Goal: Task Accomplishment & Management: Use online tool/utility

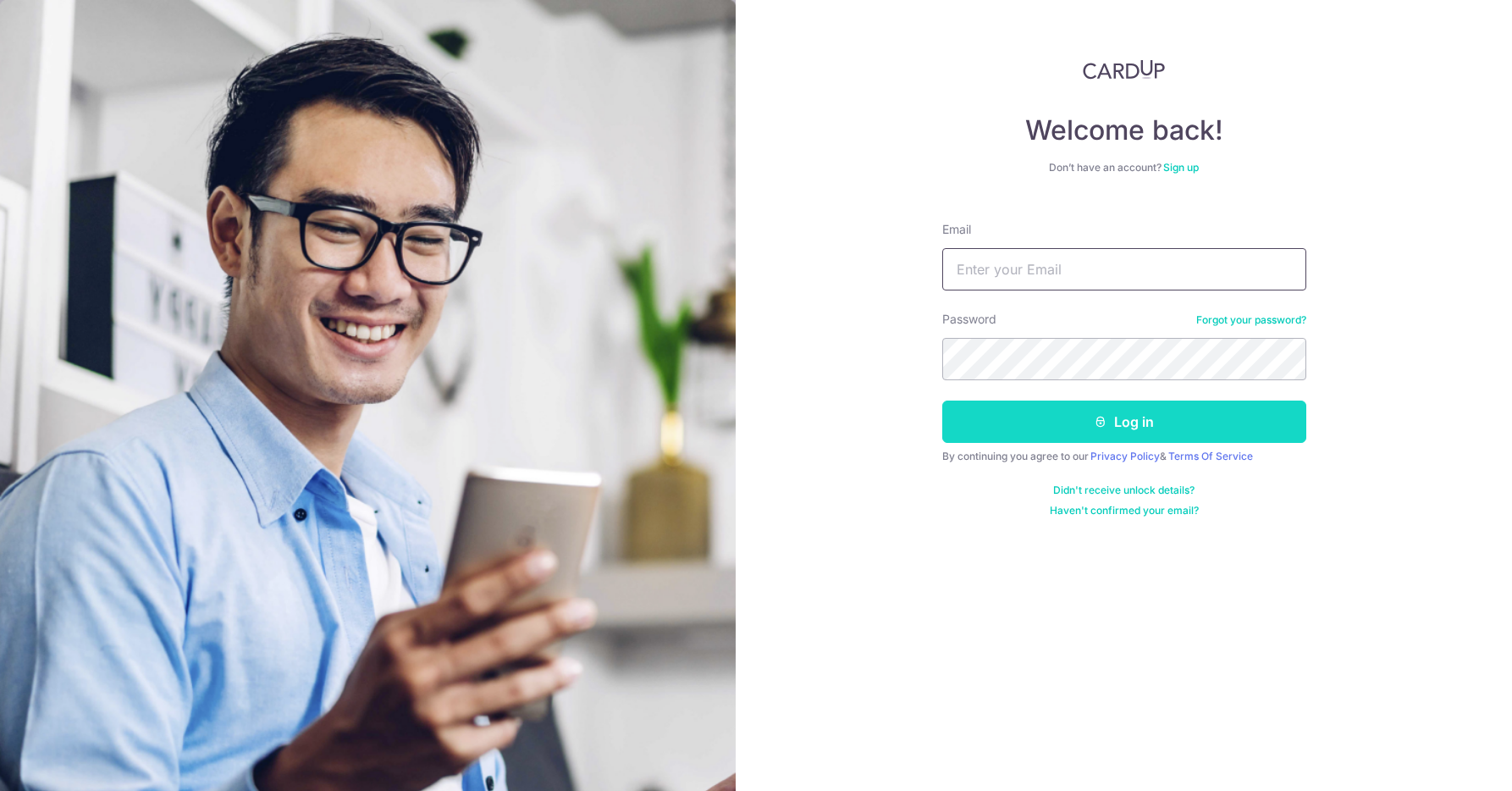
type input "yanpingyeo@gmail.com"
click at [1096, 412] on button "Log in" at bounding box center [1124, 422] width 364 height 42
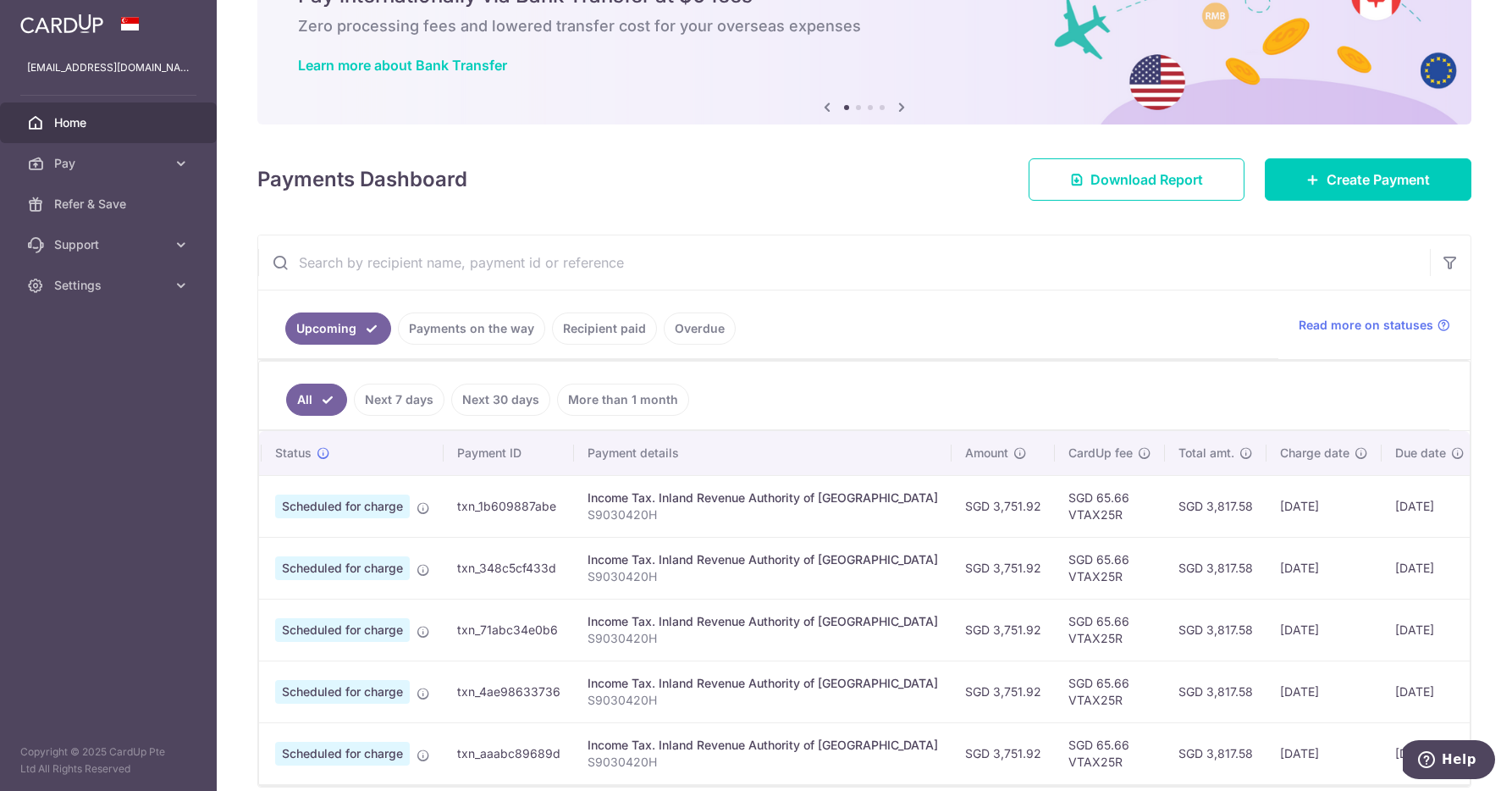
scroll to position [0, 99]
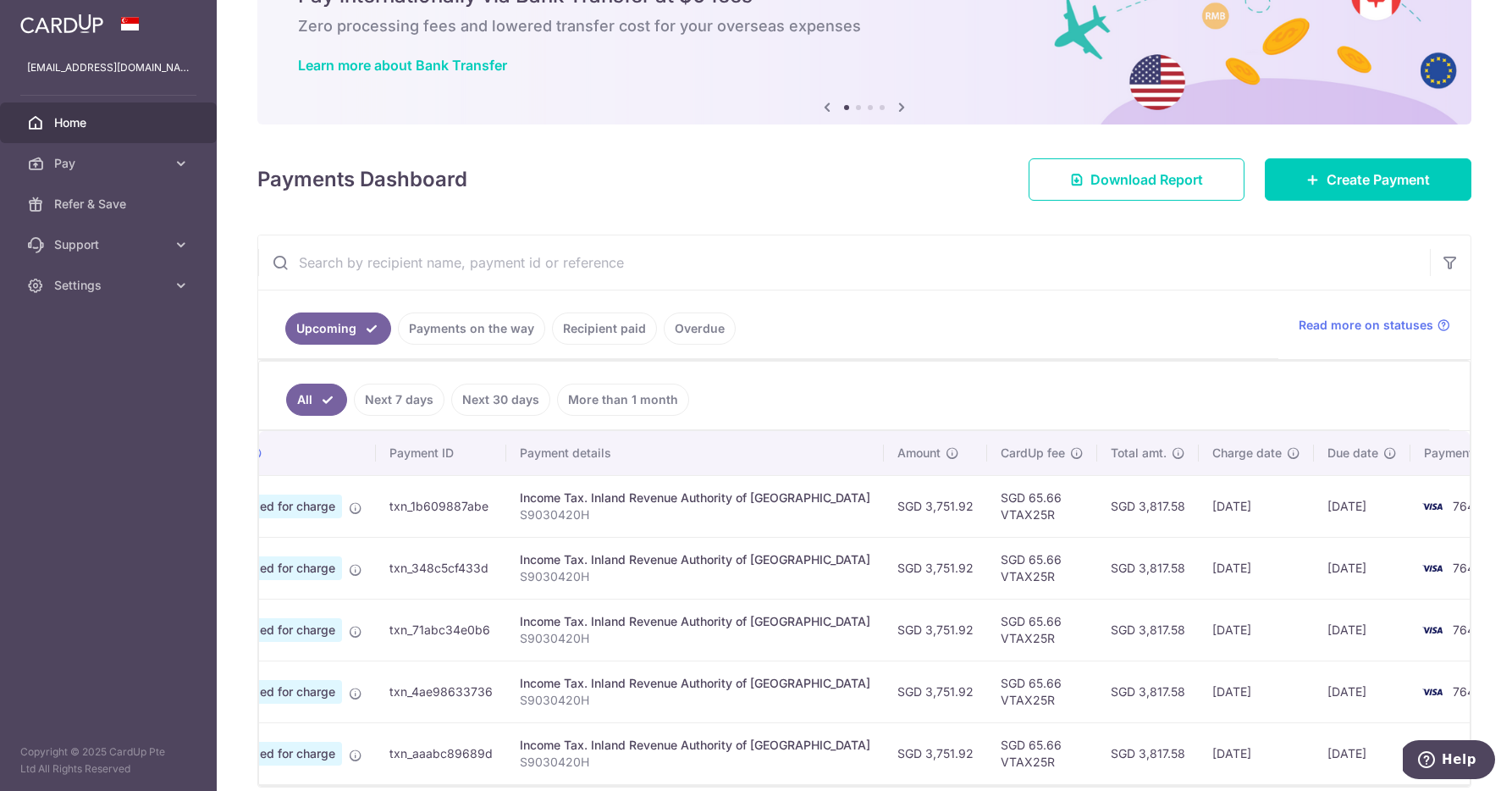
drag, startPoint x: 1211, startPoint y: 504, endPoint x: 1169, endPoint y: 516, distance: 43.7
click at [1198, 506] on td "21/10/2025" at bounding box center [1255, 505] width 115 height 62
drag, startPoint x: 1197, startPoint y: 567, endPoint x: 1147, endPoint y: 578, distance: 51.2
click at [1198, 577] on td "19/11/2025" at bounding box center [1255, 568] width 115 height 62
drag, startPoint x: 1200, startPoint y: 631, endPoint x: 1149, endPoint y: 632, distance: 51.0
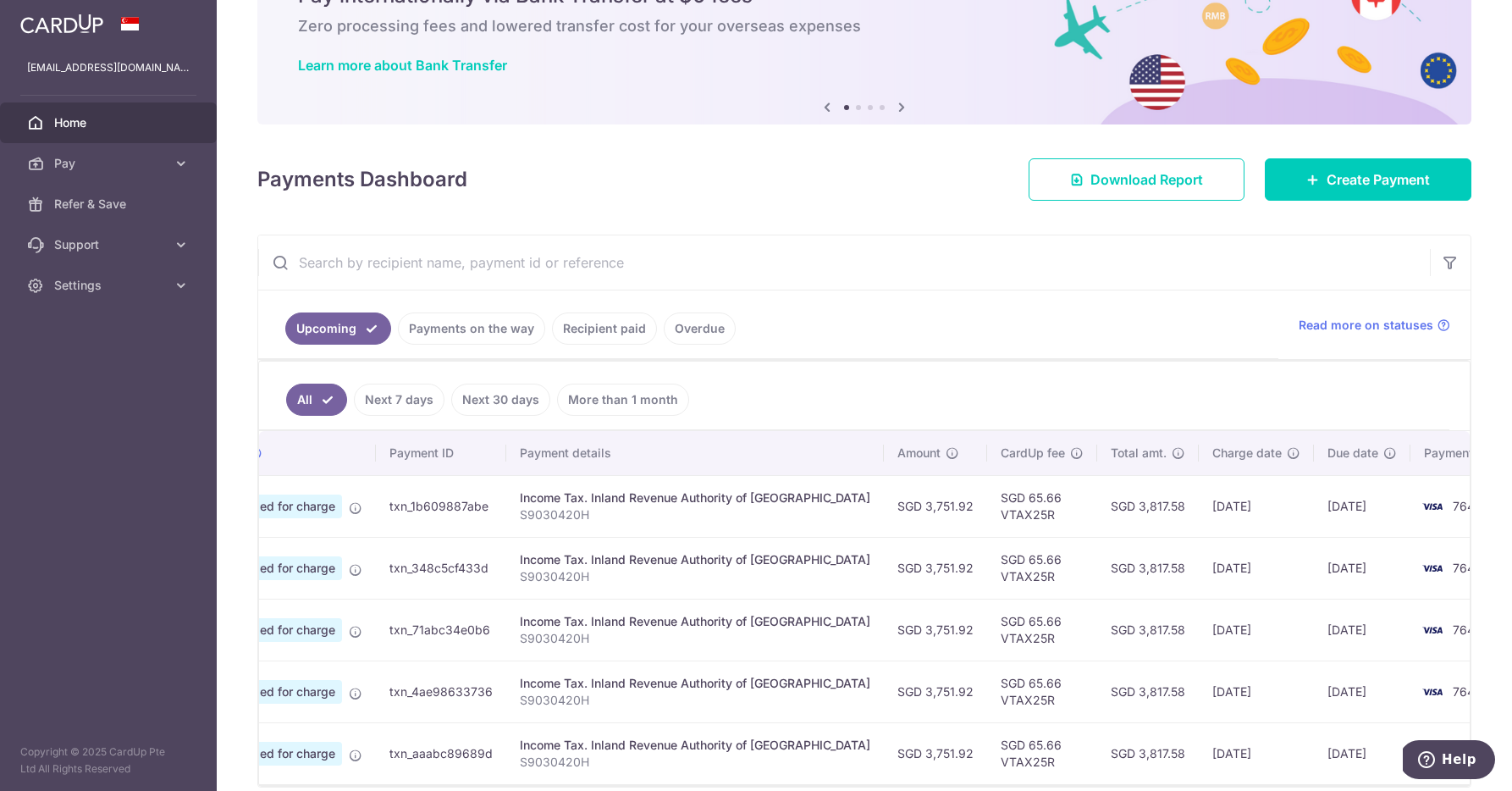
click at [1198, 632] on td "19/12/2025" at bounding box center [1255, 629] width 115 height 62
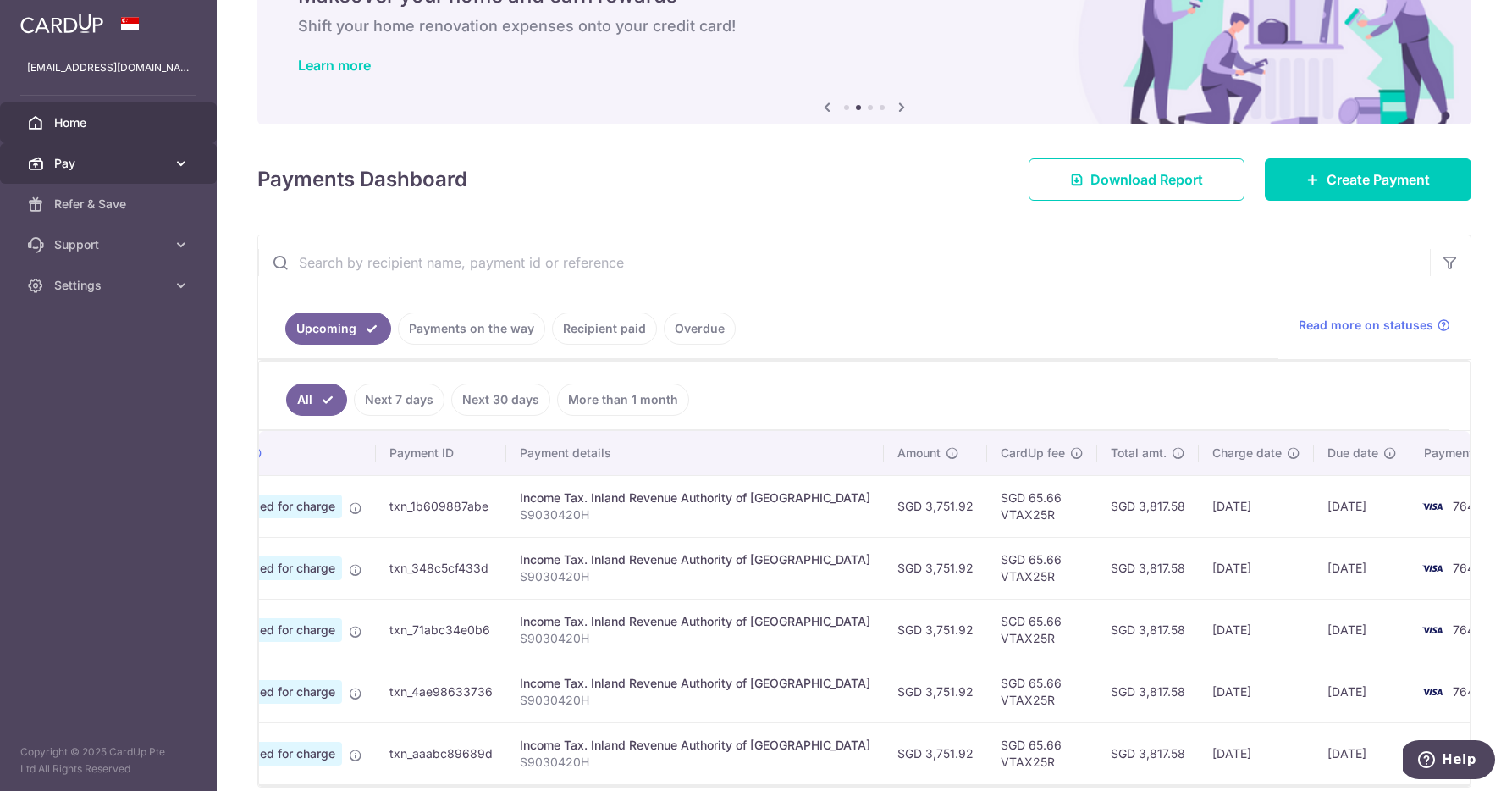
click at [146, 167] on span "Pay" at bounding box center [110, 163] width 112 height 17
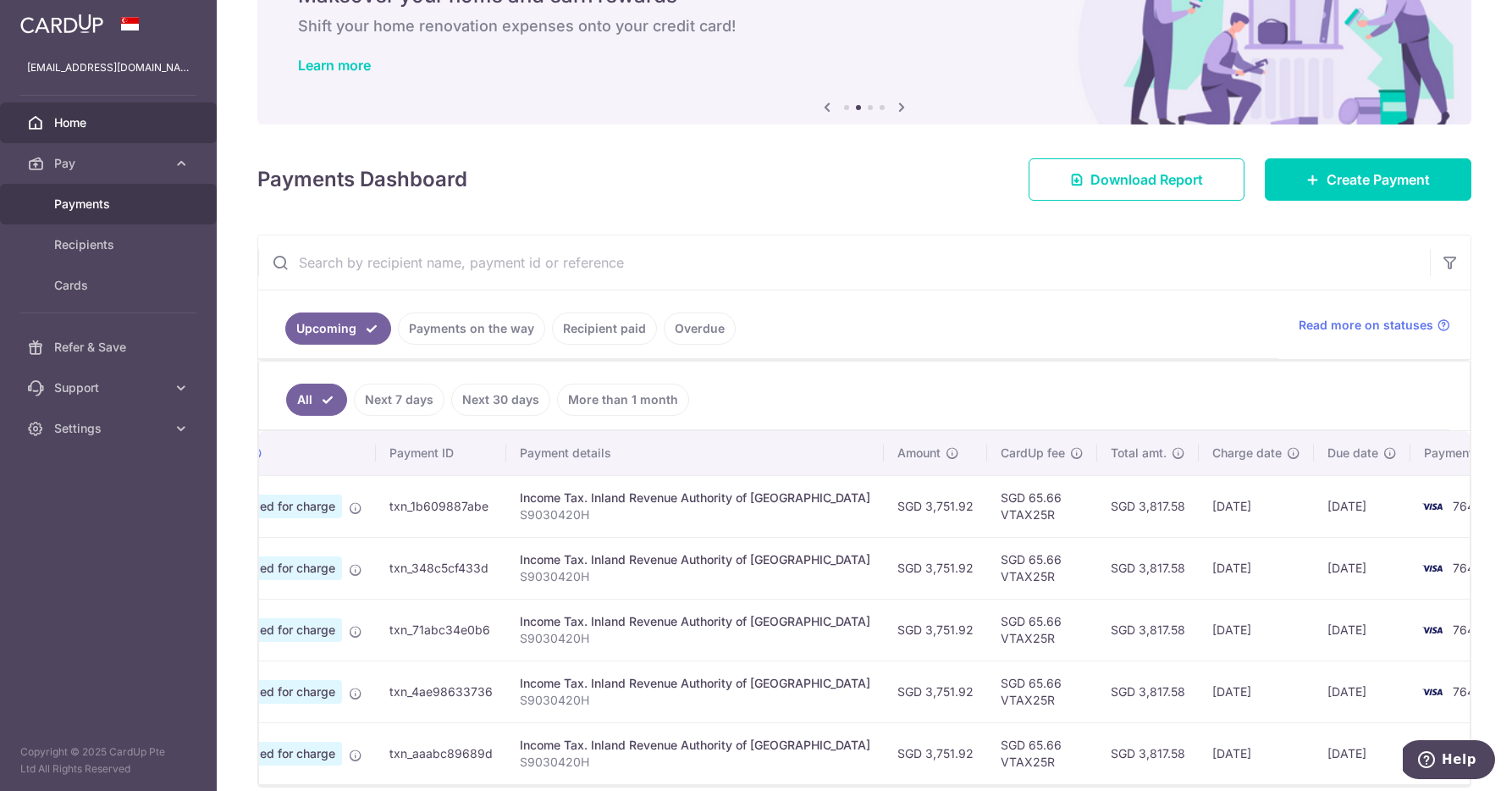
click at [85, 202] on span "Payments" at bounding box center [110, 204] width 112 height 17
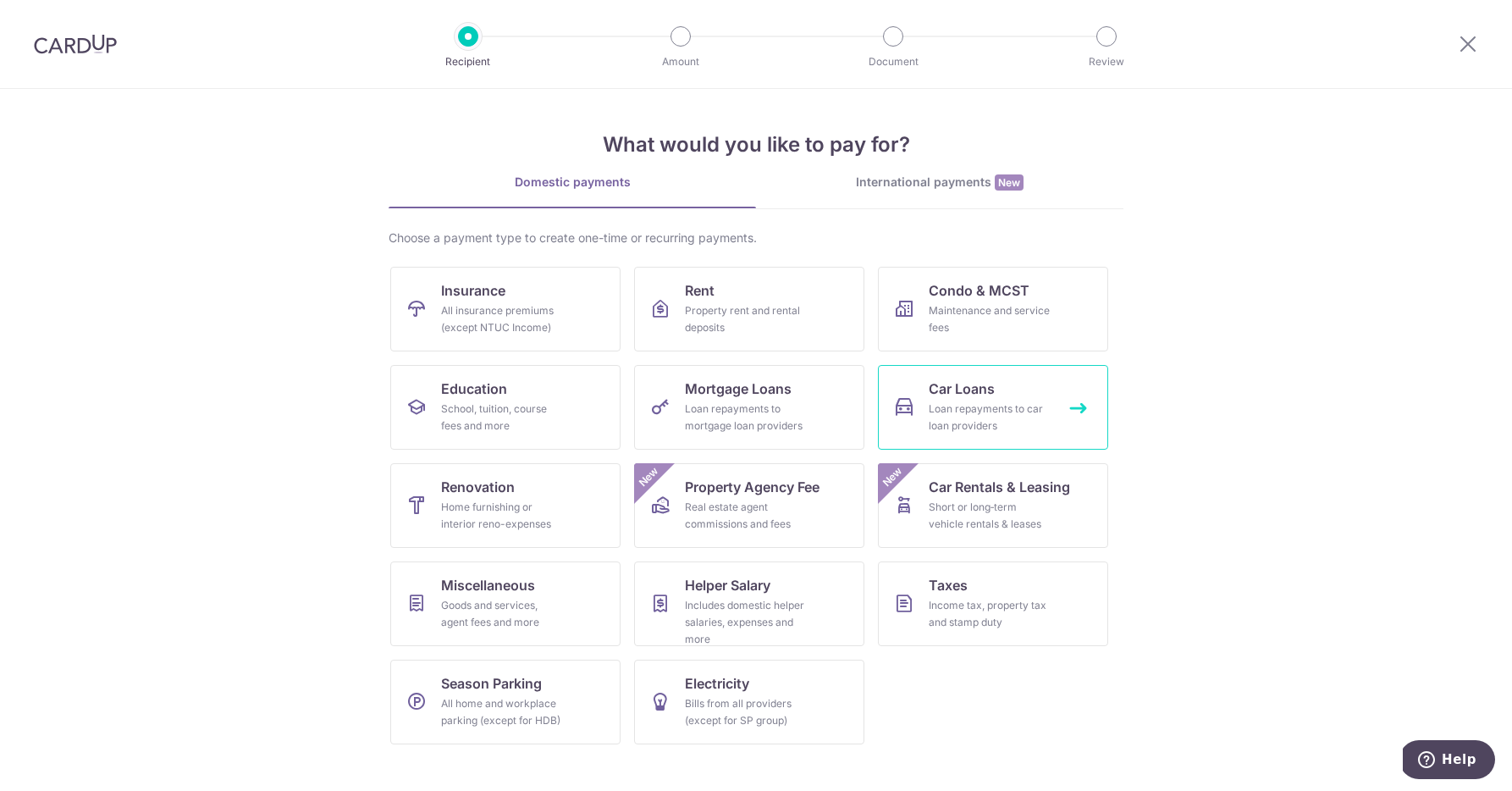
click at [1001, 390] on link "Car Loans Loan repayments to car loan providers" at bounding box center [993, 407] width 230 height 84
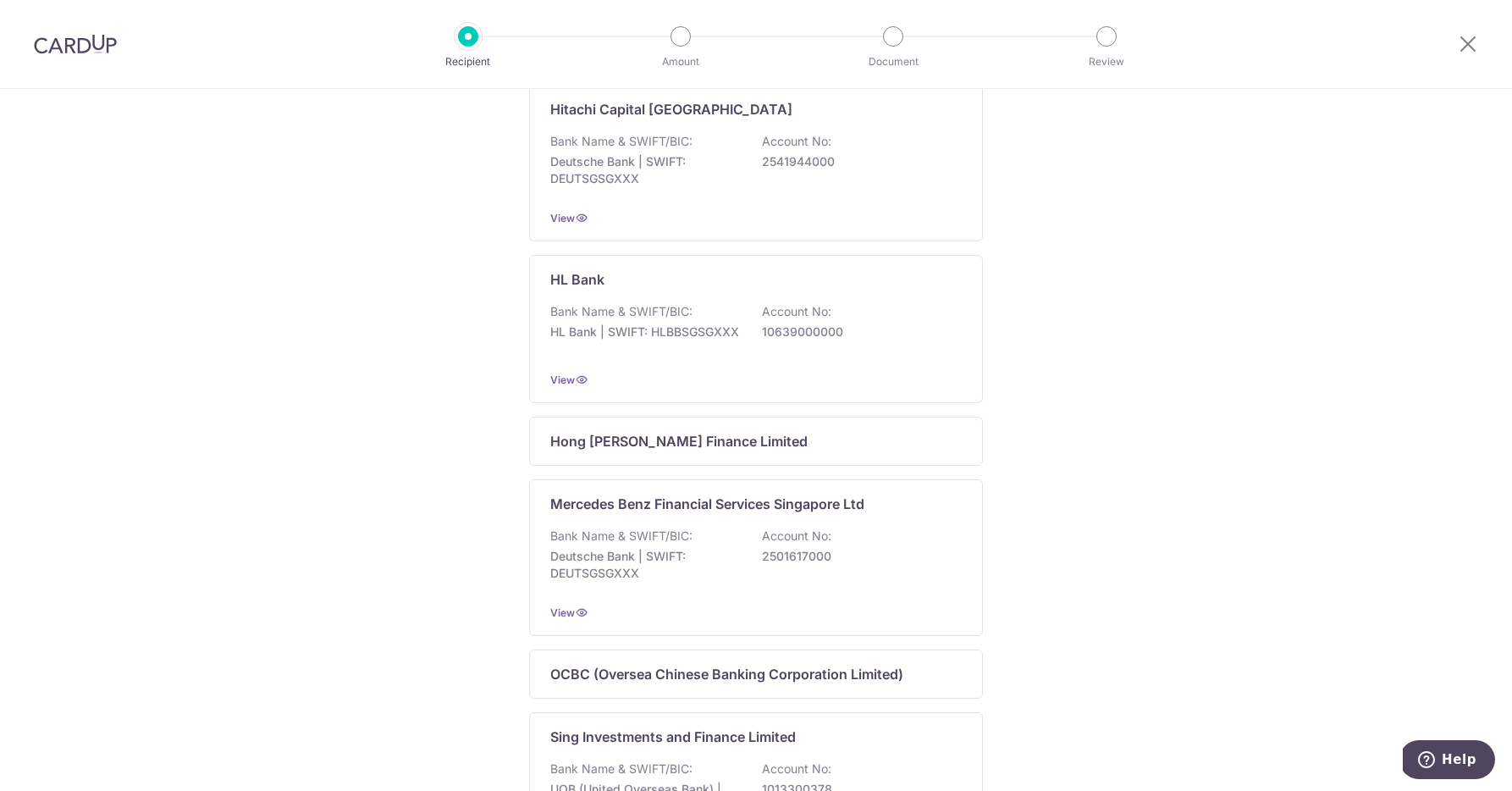
scroll to position [48, 0]
